Goal: Check status: Check status

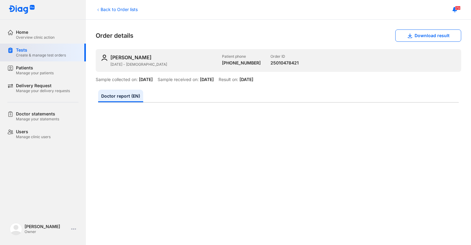
click at [19, 51] on div "Tests" at bounding box center [41, 50] width 50 height 6
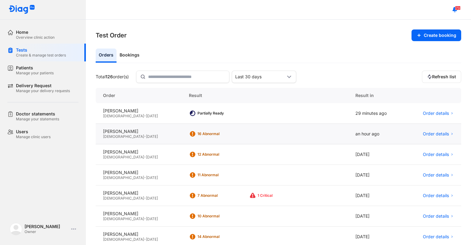
click at [183, 129] on div "16 Abnormal" at bounding box center [264, 134] width 166 height 21
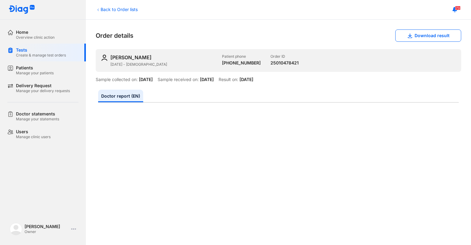
scroll to position [279, 0]
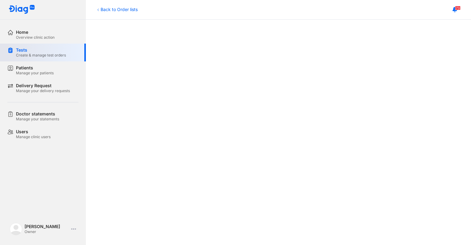
click at [20, 48] on div "Tests" at bounding box center [41, 50] width 50 height 6
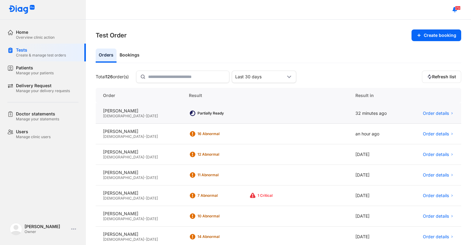
click at [205, 118] on div "Partially Ready" at bounding box center [264, 113] width 166 height 21
click at [155, 117] on div "Female - 28/11/2023" at bounding box center [138, 115] width 71 height 5
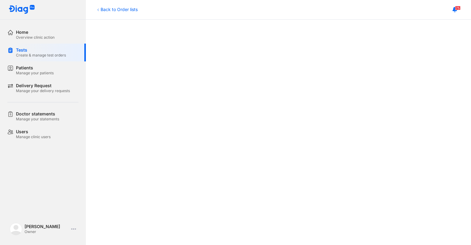
scroll to position [279, 0]
click at [99, 11] on icon at bounding box center [98, 9] width 5 height 5
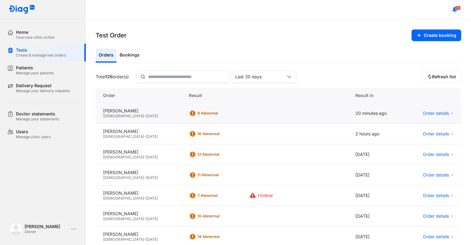
click at [216, 116] on div "8 Abnormal" at bounding box center [219, 113] width 60 height 9
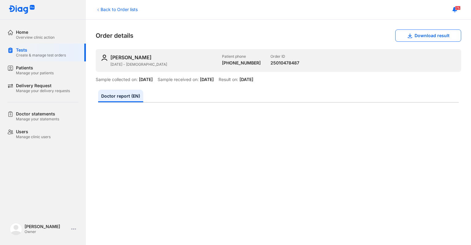
scroll to position [279, 0]
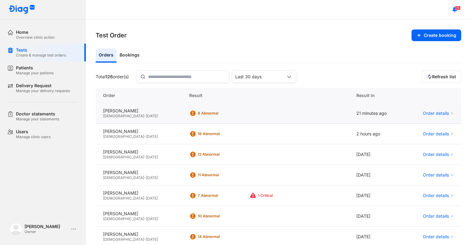
click at [146, 114] on span "28/11/2023" at bounding box center [152, 115] width 12 height 5
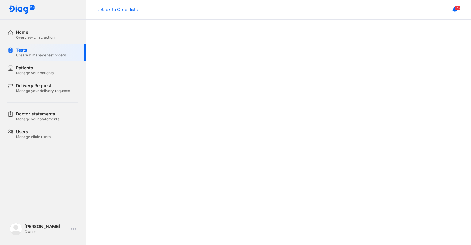
scroll to position [229, 0]
